Goal: Information Seeking & Learning: Learn about a topic

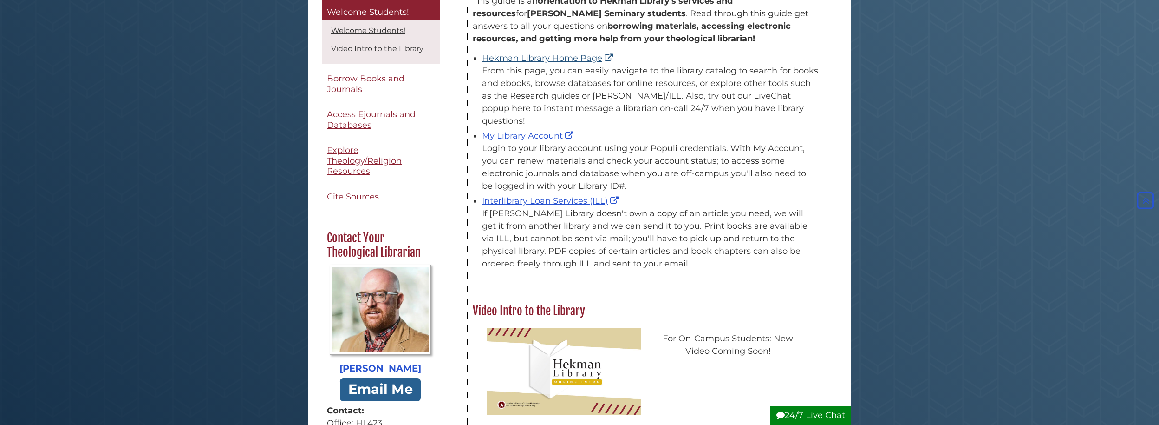
click at [546, 53] on link "Hekman Library Home Page" at bounding box center [548, 58] width 133 height 10
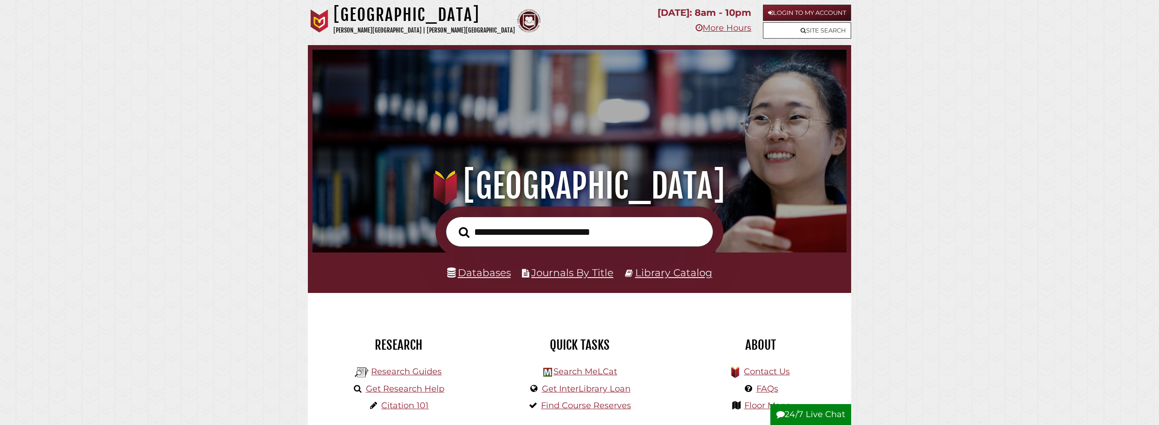
click at [653, 240] on input "text" at bounding box center [580, 231] width 268 height 30
type input "**********"
click at [464, 232] on button "Search" at bounding box center [464, 232] width 20 height 17
click at [466, 269] on link "Databases" at bounding box center [479, 272] width 64 height 12
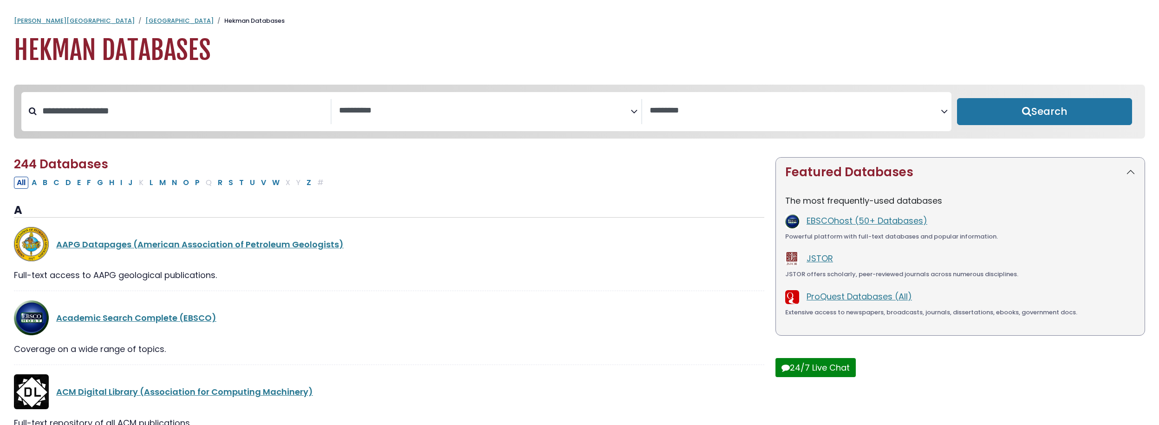
select select "Database Subject Filter"
select select "Database Vendors Filter"
click at [152, 104] on input "Search database by title or keyword" at bounding box center [184, 110] width 294 height 15
type input "****"
click at [1045, 112] on button "Search" at bounding box center [1044, 111] width 175 height 27
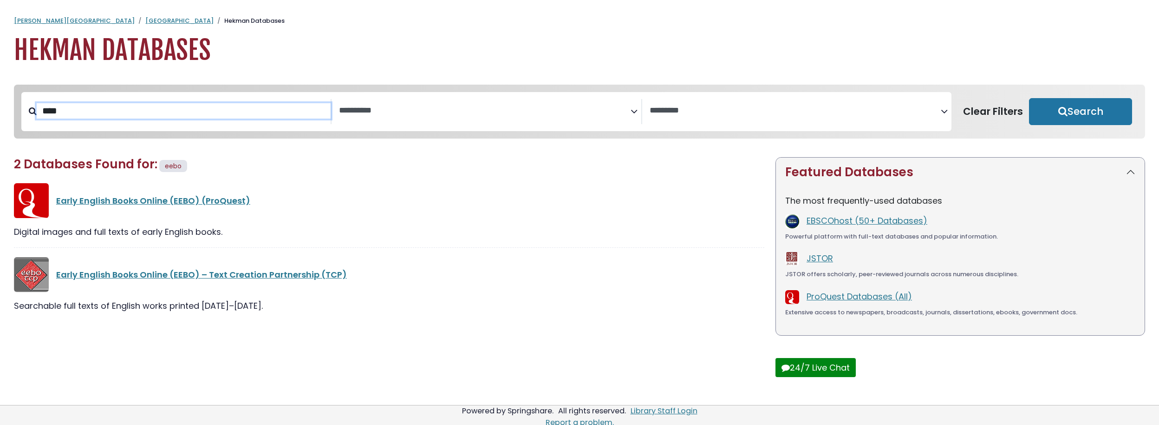
select select "Database Subject Filter"
select select "Database Vendors Filter"
click at [203, 202] on link "Early English Books Online (EEBO) (ProQuest)" at bounding box center [153, 201] width 194 height 12
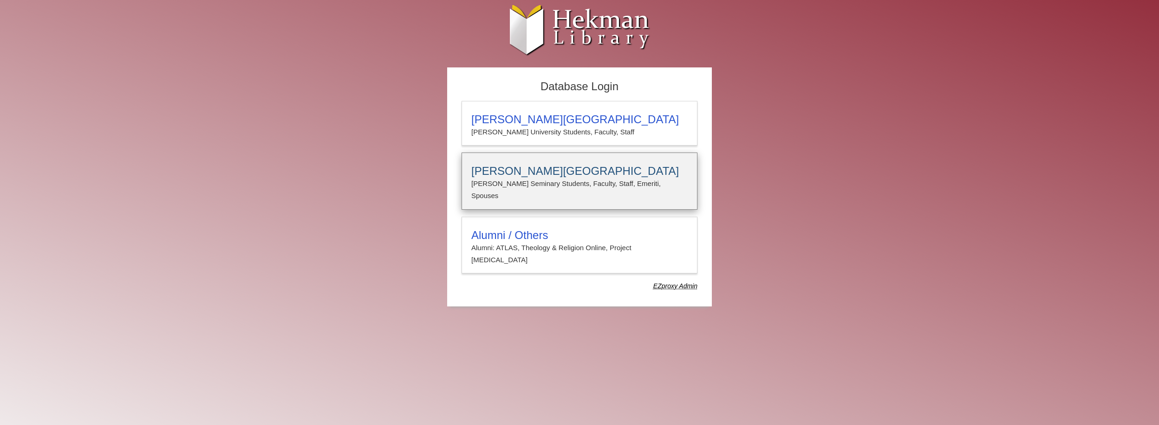
click at [523, 162] on div "Calvin Theological Seminary Calvin Seminary Students, Faculty, Staff, Emeriti, …" at bounding box center [580, 180] width 236 height 57
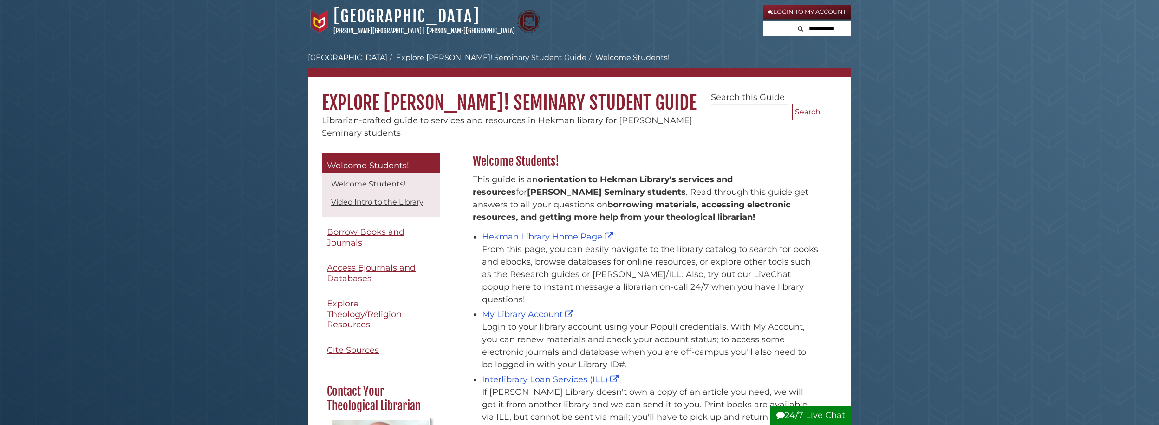
scroll to position [137, 355]
click at [564, 239] on link "Hekman Library Home Page" at bounding box center [548, 236] width 133 height 10
click at [553, 309] on link "My Library Account" at bounding box center [529, 314] width 94 height 10
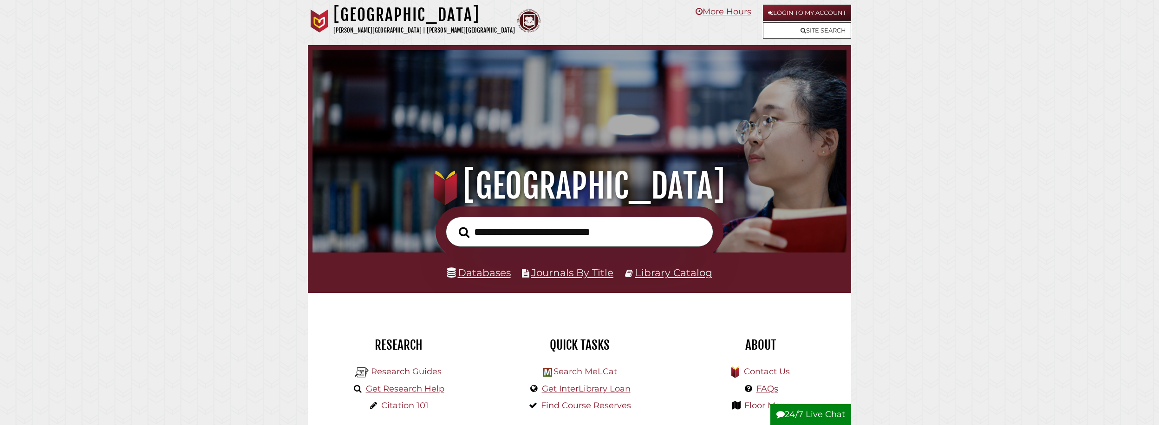
scroll to position [177, 530]
type input "*******"
click at [464, 232] on button "Search" at bounding box center [464, 232] width 20 height 17
